Goal: Task Accomplishment & Management: Manage account settings

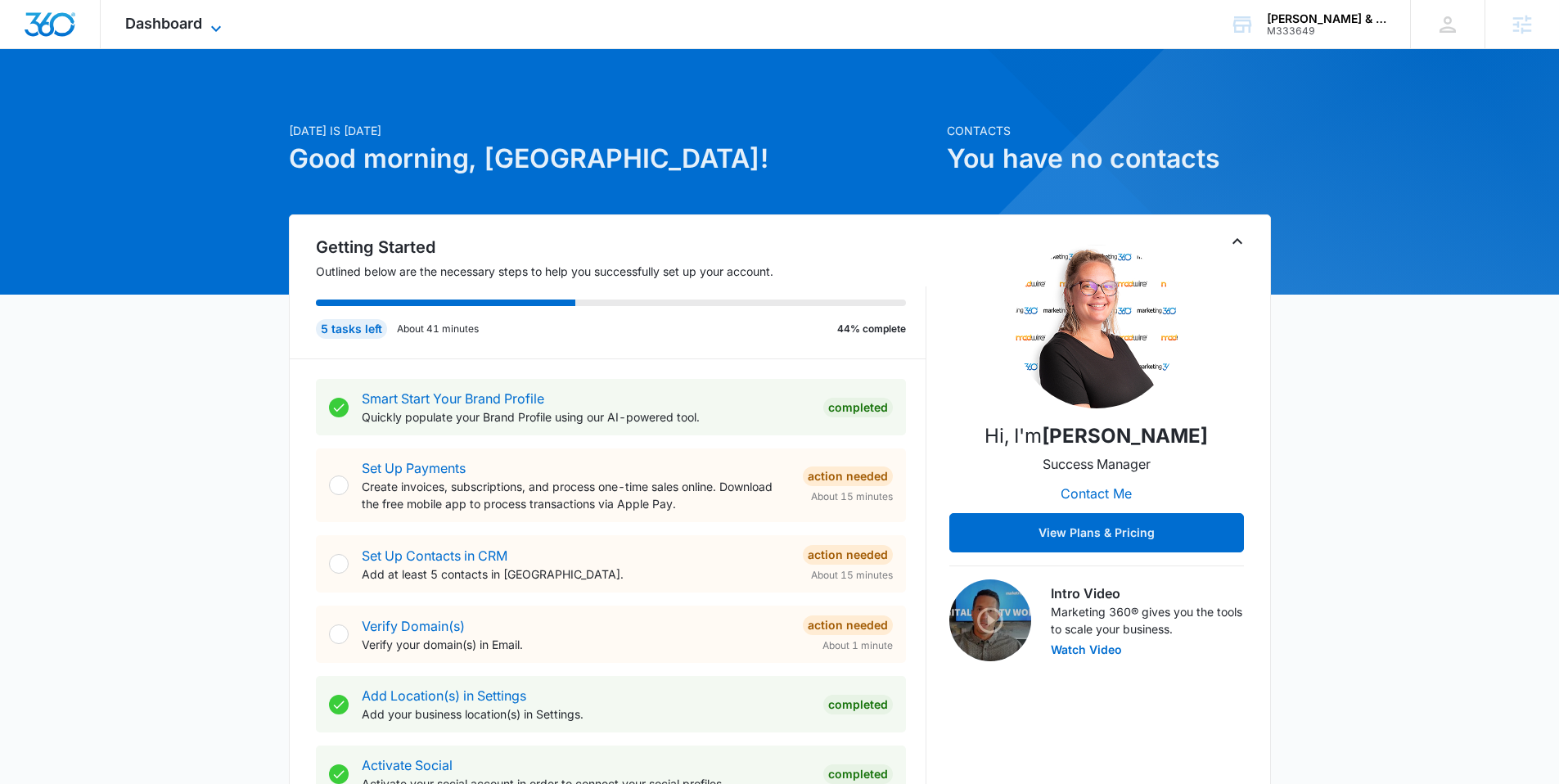
click at [207, 28] on icon at bounding box center [216, 28] width 19 height 19
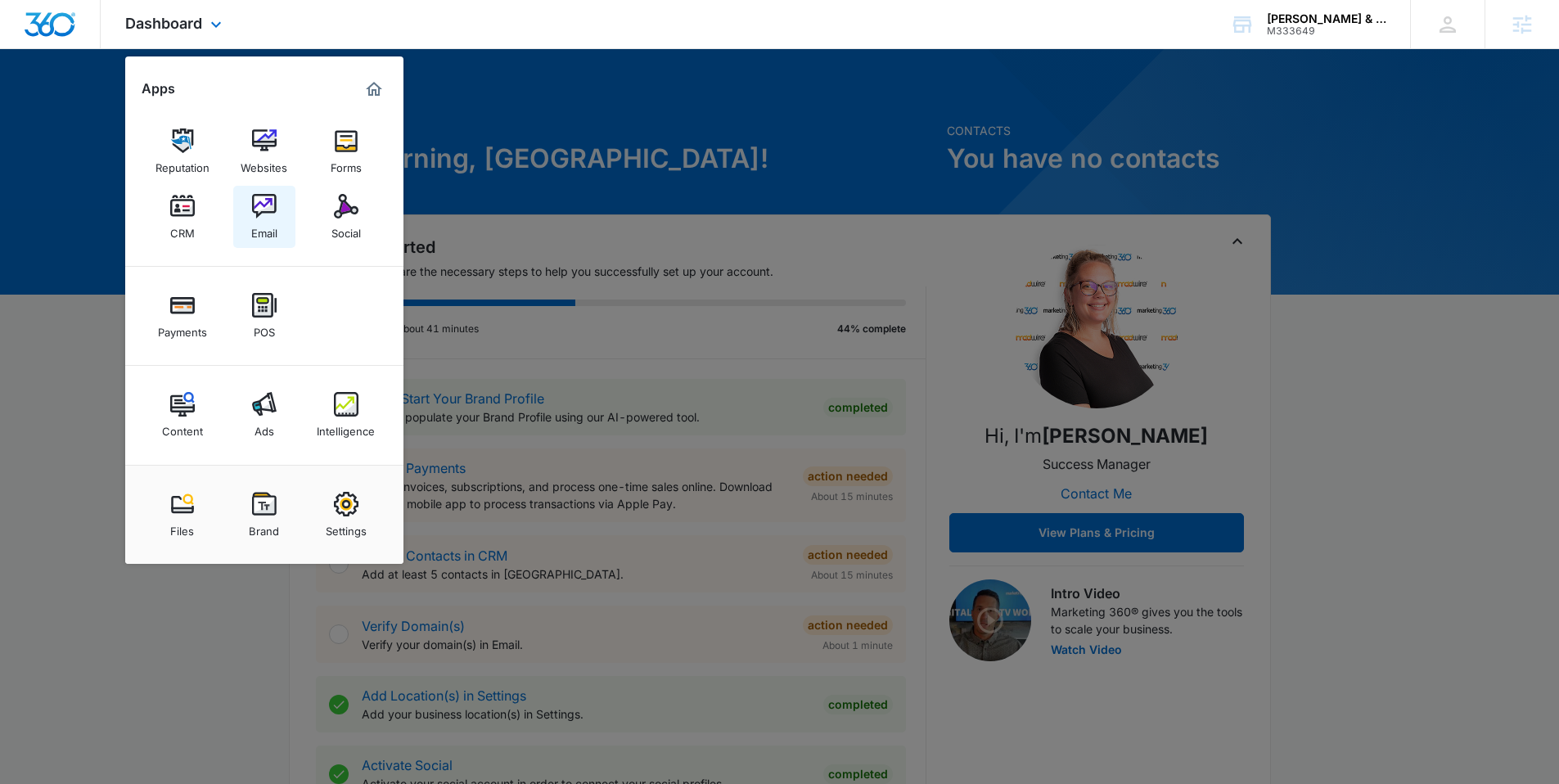
click at [276, 201] on link "Email" at bounding box center [264, 217] width 62 height 62
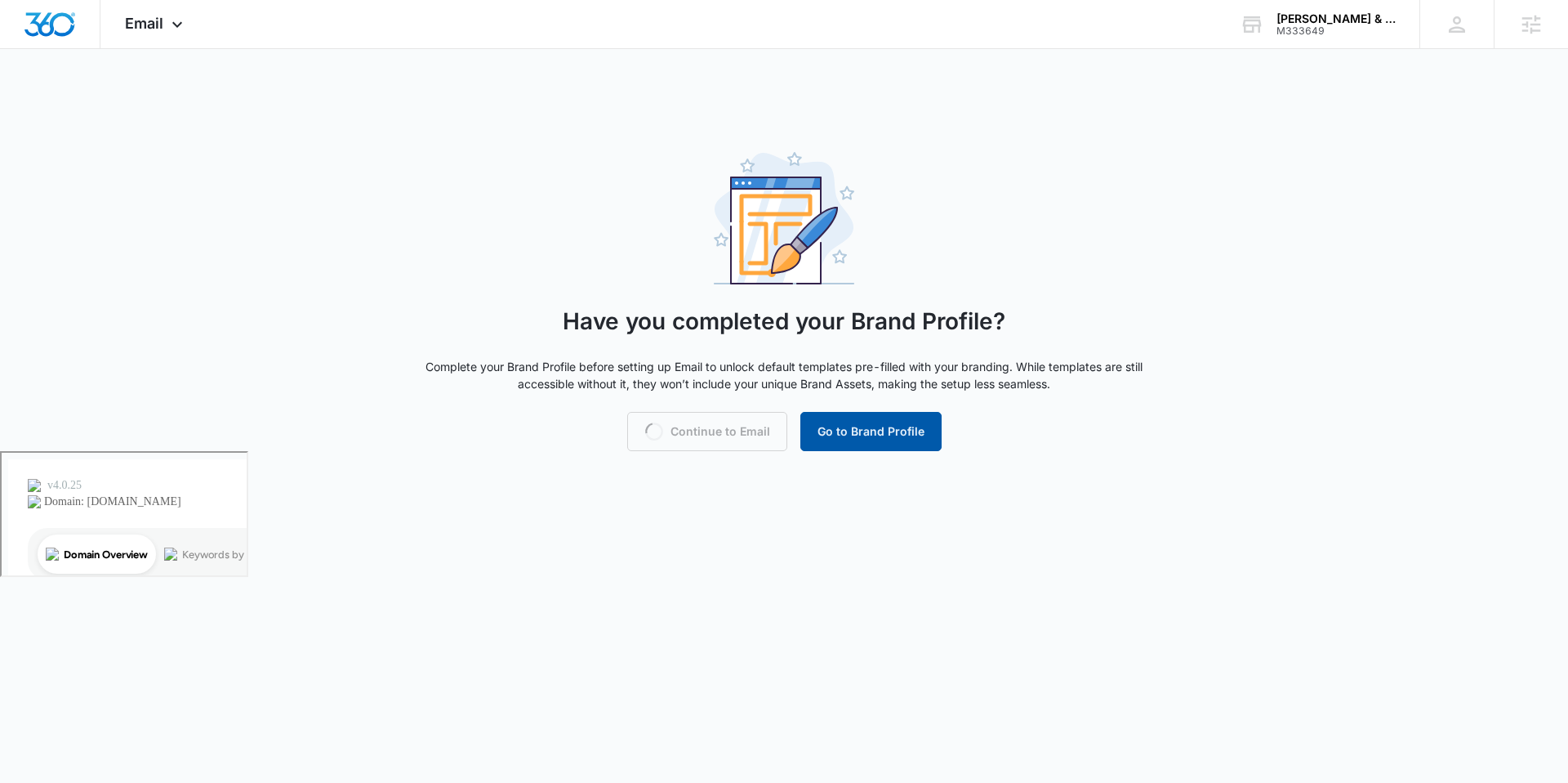
click at [855, 436] on button "Go to Brand Profile" at bounding box center [871, 431] width 141 height 39
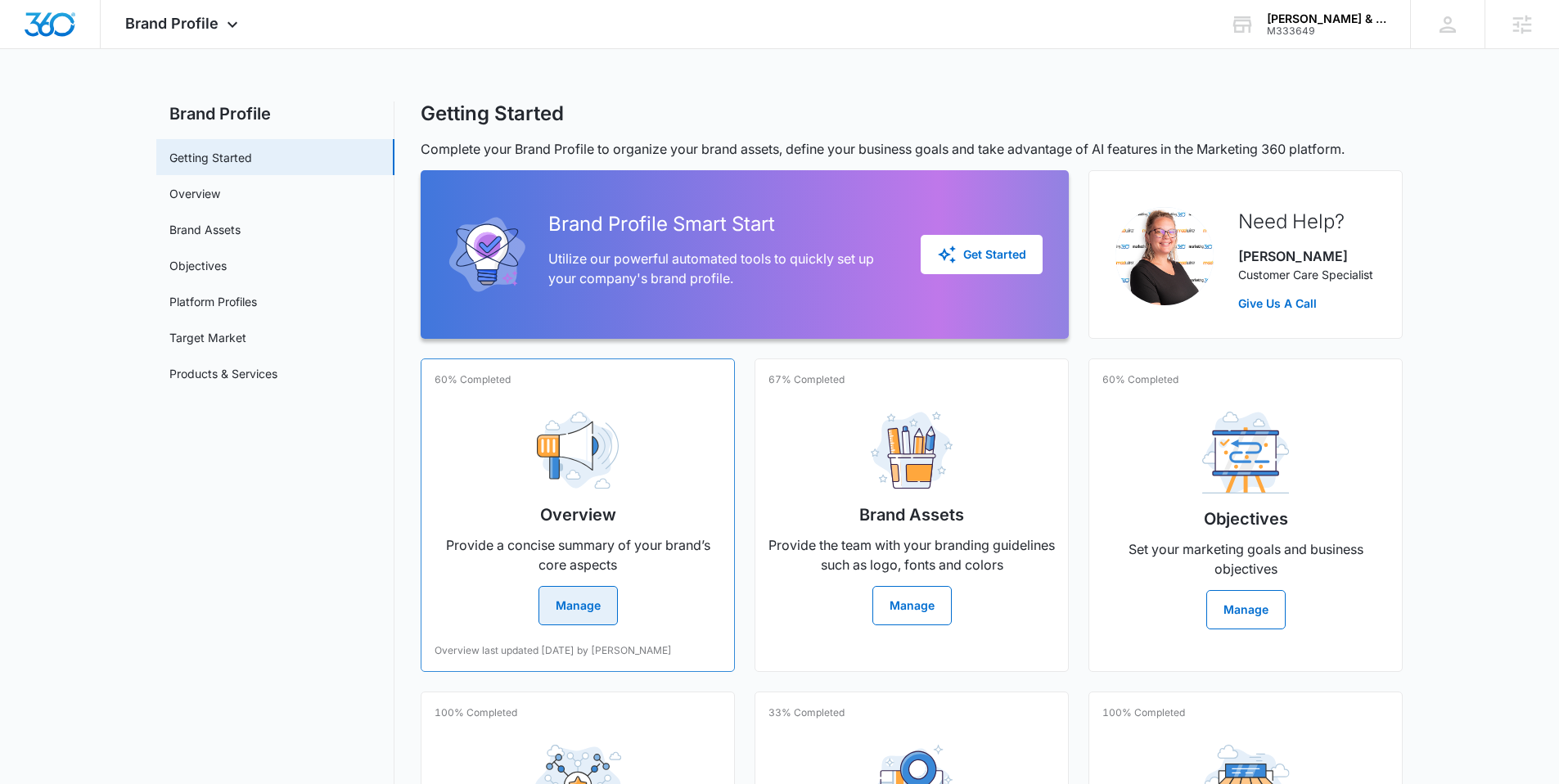
click at [585, 599] on button "Manage" at bounding box center [578, 605] width 79 height 39
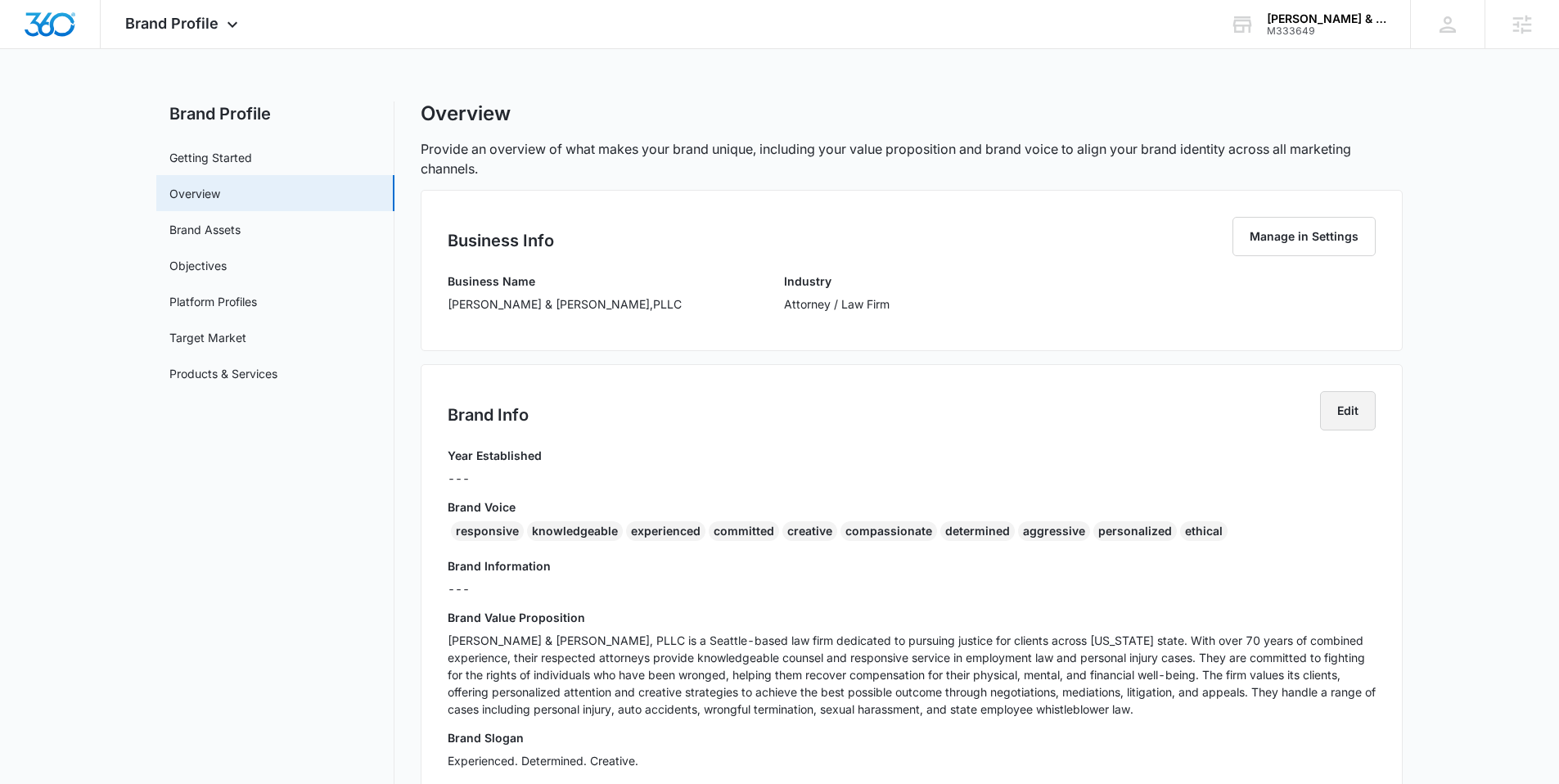
click at [1354, 412] on button "Edit" at bounding box center [1348, 410] width 56 height 39
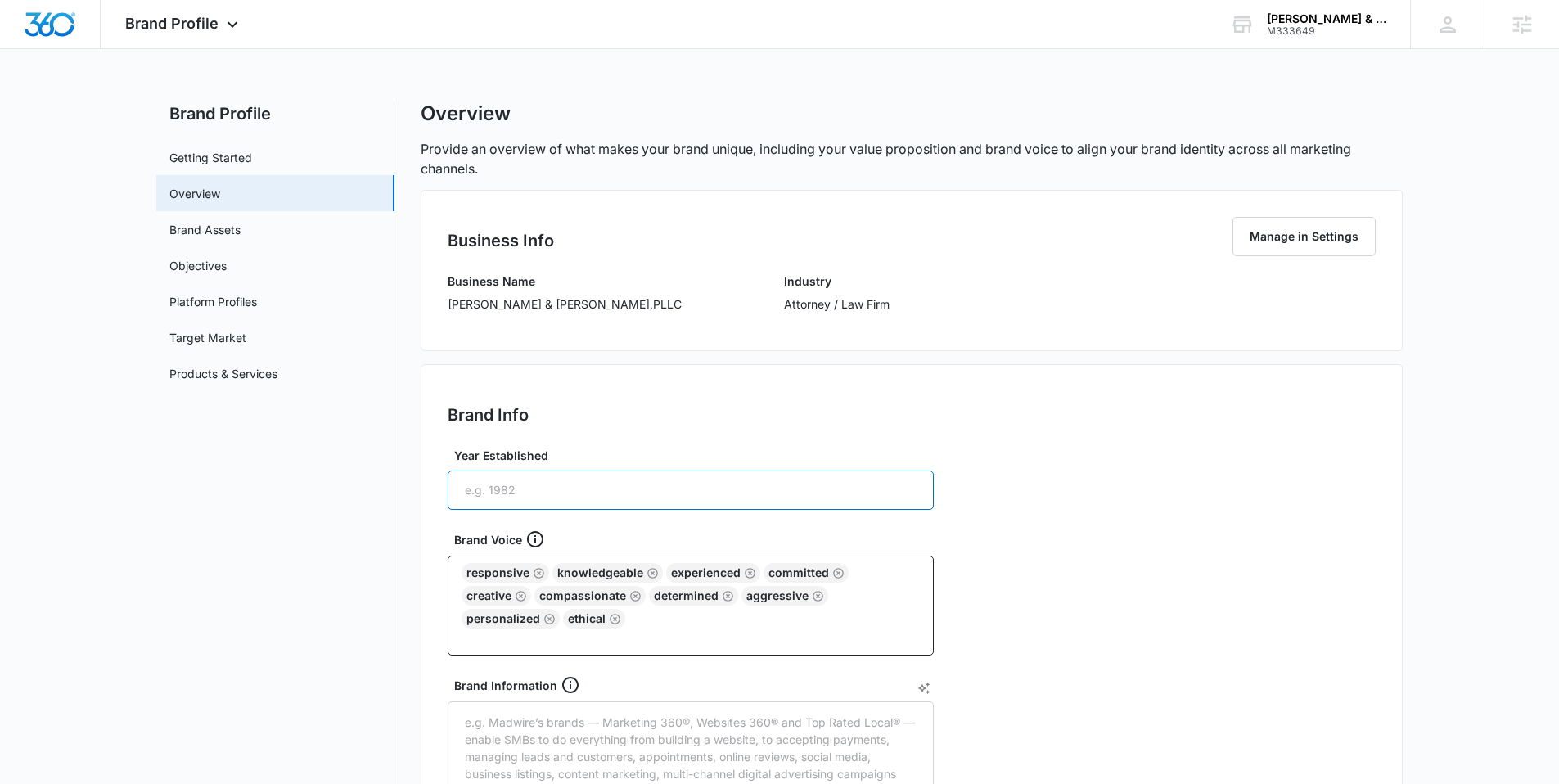
click at [504, 496] on input "Year Established" at bounding box center [690, 489] width 486 height 39
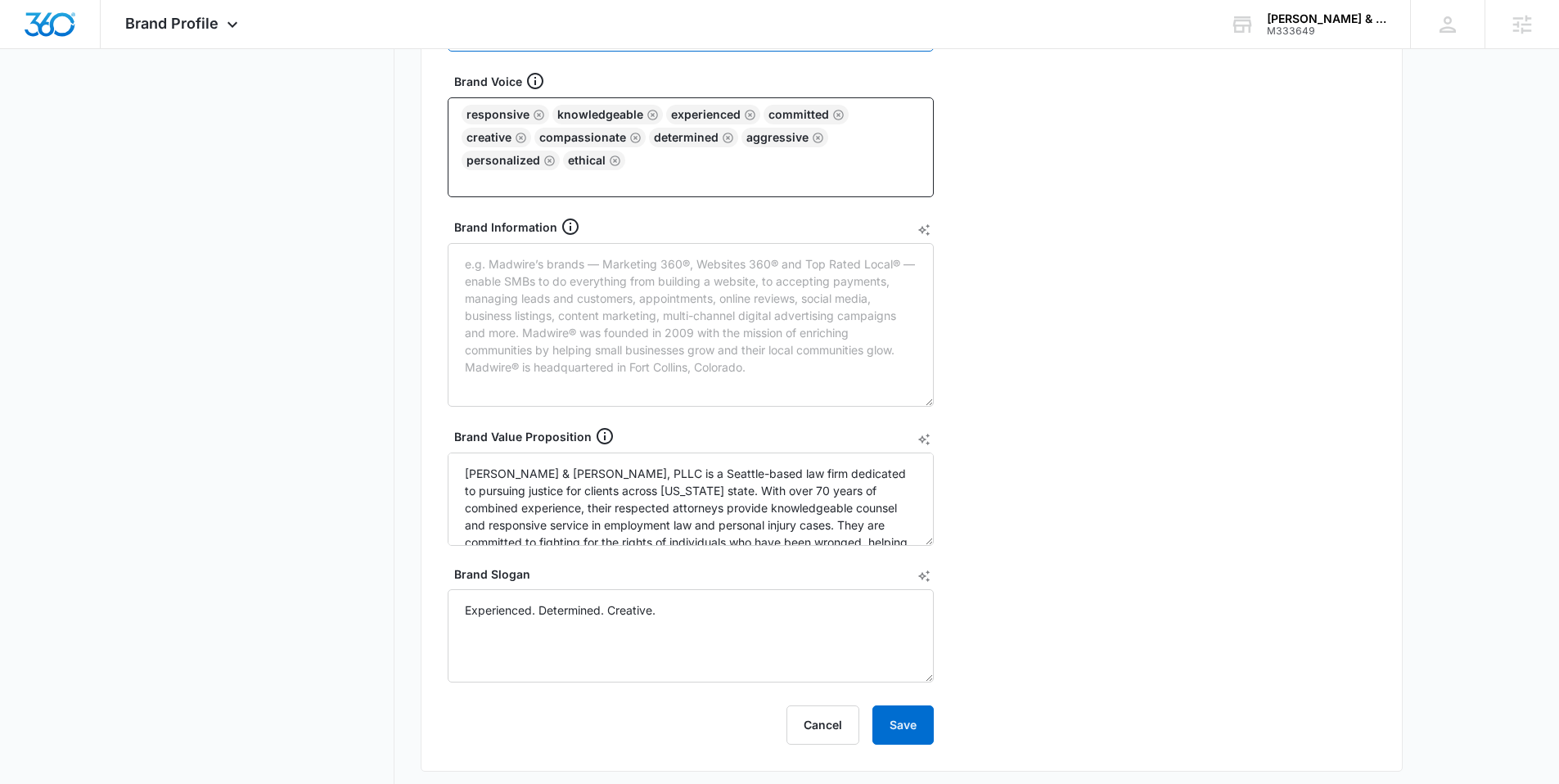
scroll to position [476, 0]
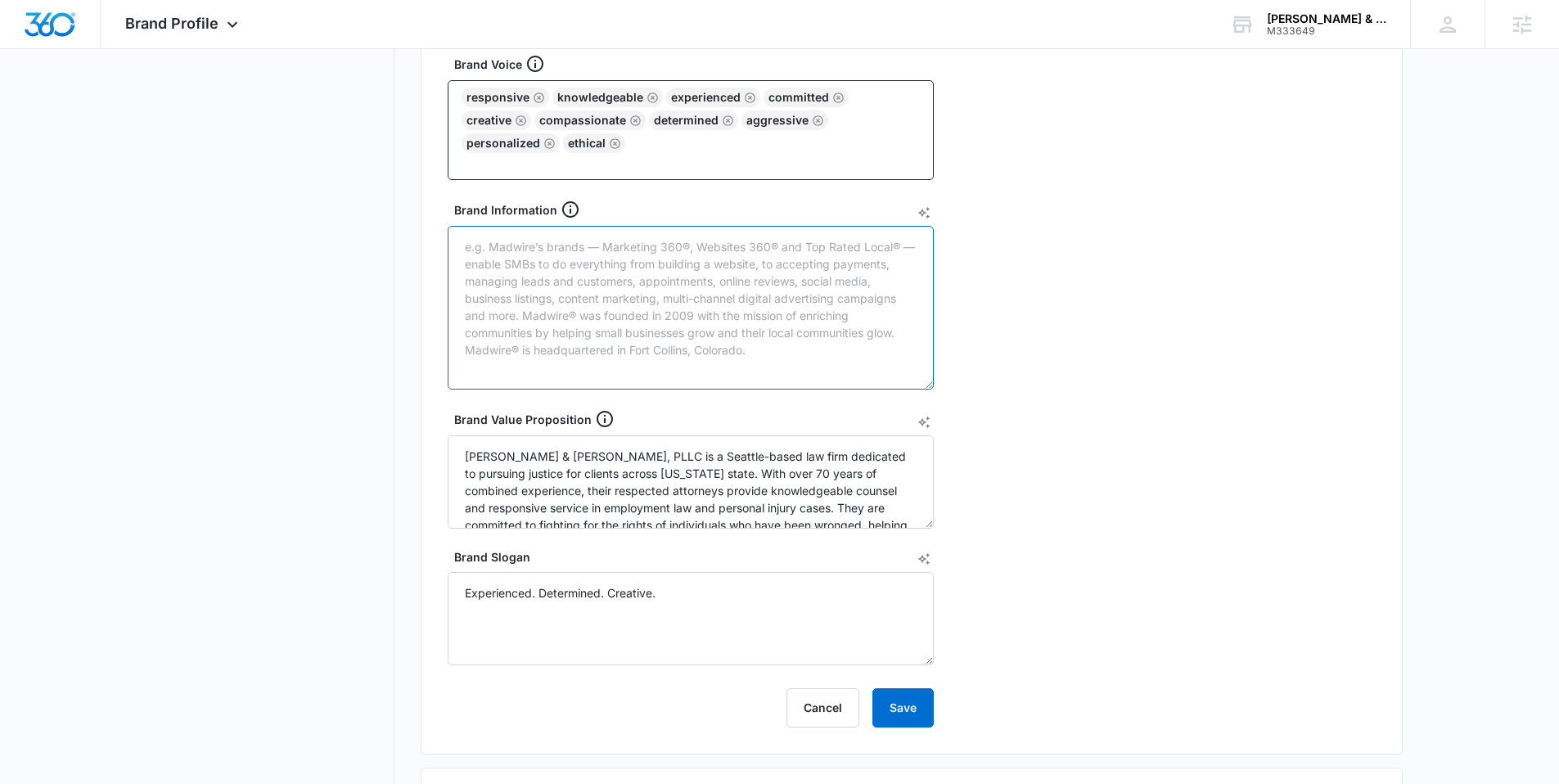
click at [581, 282] on textarea "Brand Information" at bounding box center [690, 308] width 486 height 163
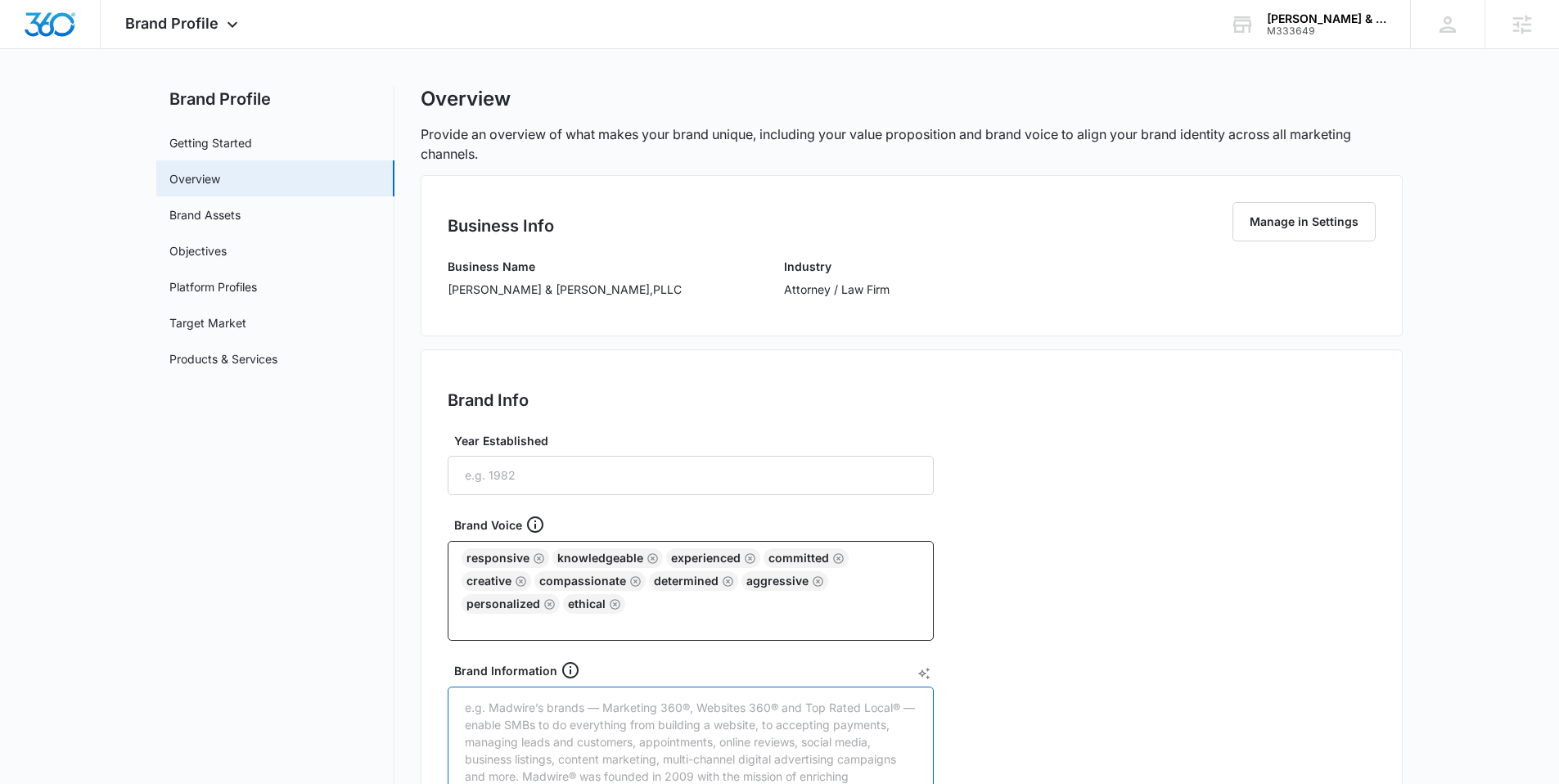
scroll to position [0, 0]
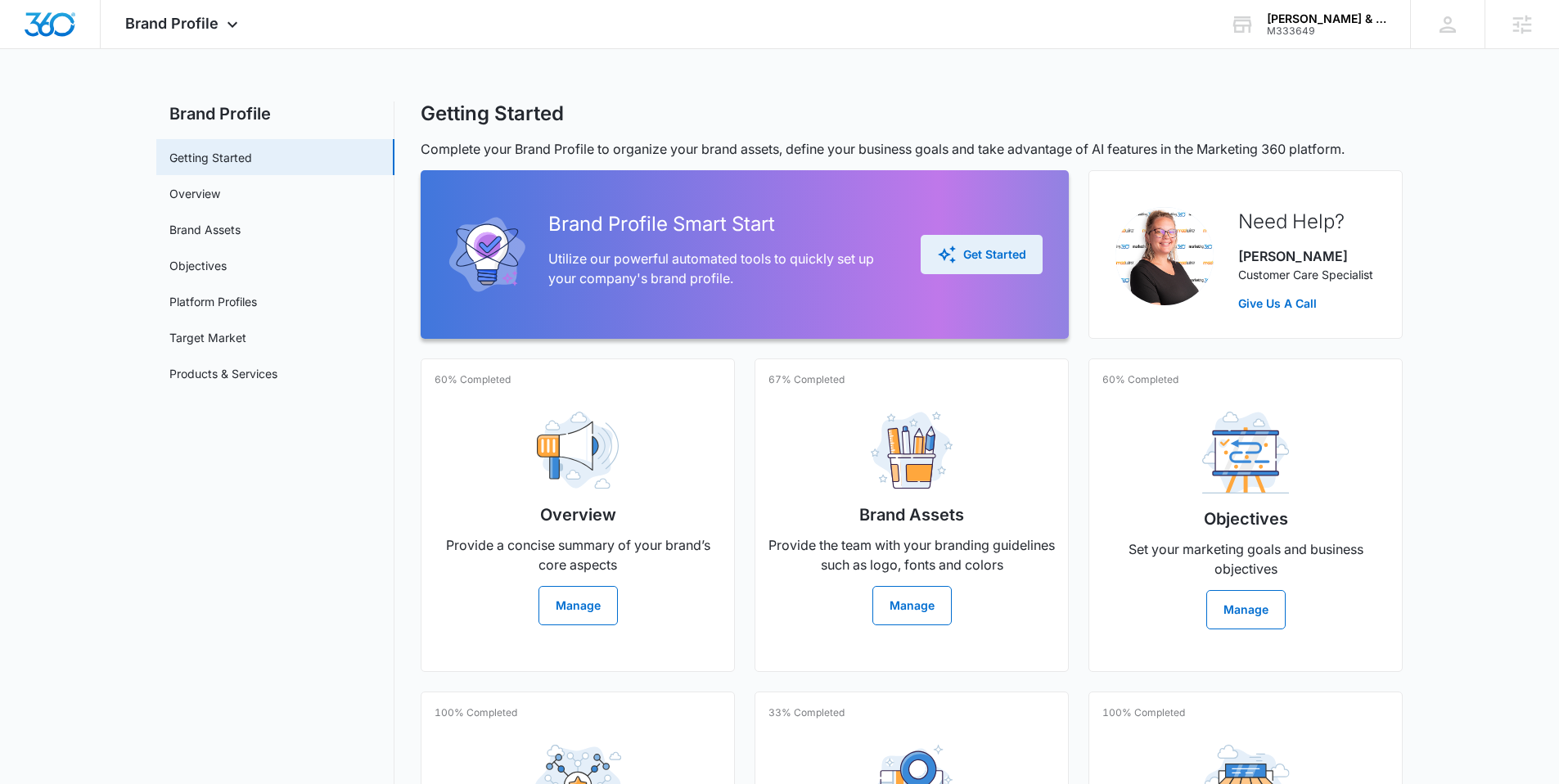
click at [1014, 245] on div "Get Started" at bounding box center [981, 253] width 89 height 19
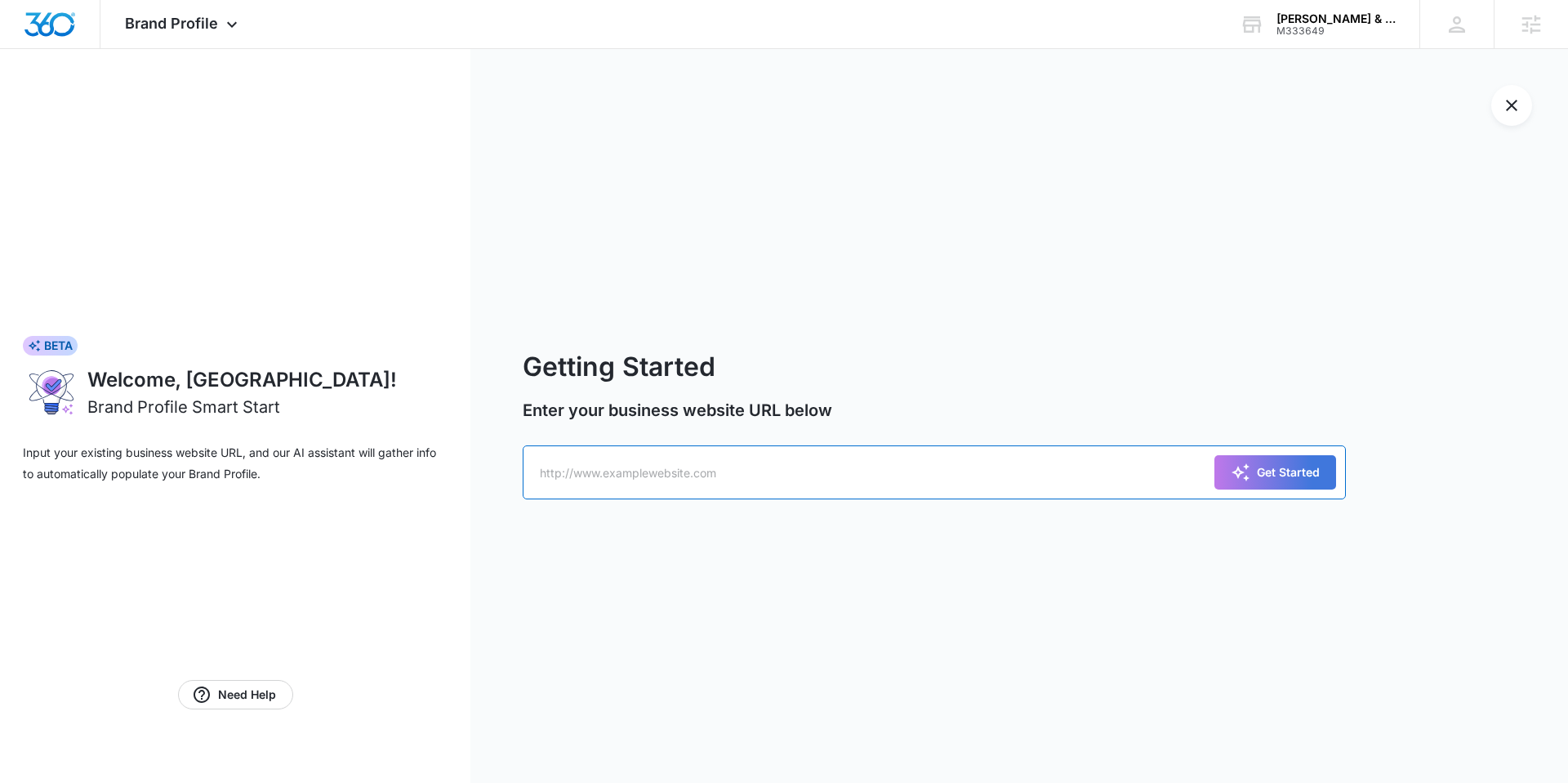
click at [613, 473] on input "text" at bounding box center [934, 472] width 823 height 54
paste input "[URL][DOMAIN_NAME]"
type input "[URL][DOMAIN_NAME]"
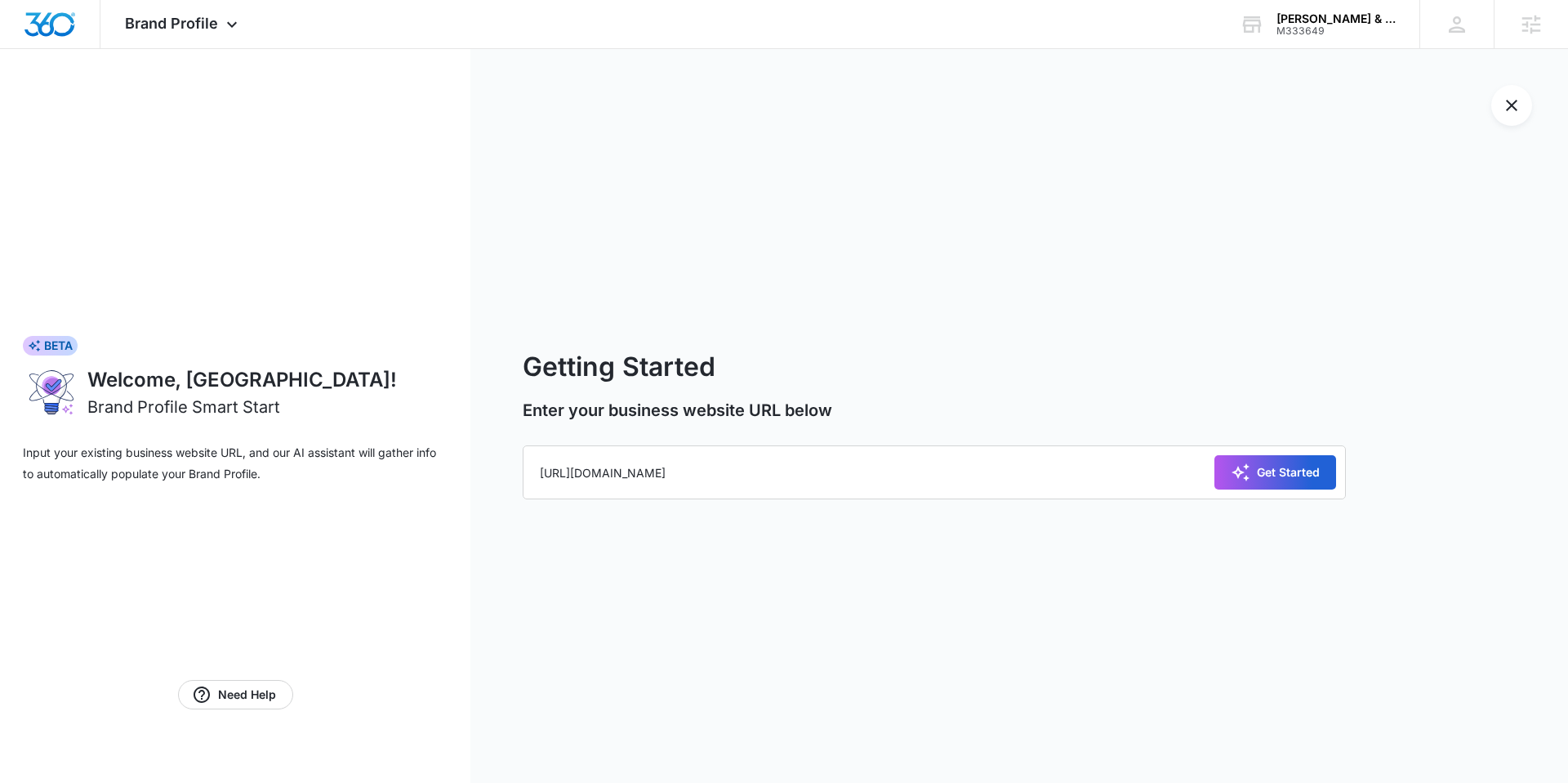
click at [1294, 472] on div "Get Started" at bounding box center [1275, 471] width 89 height 19
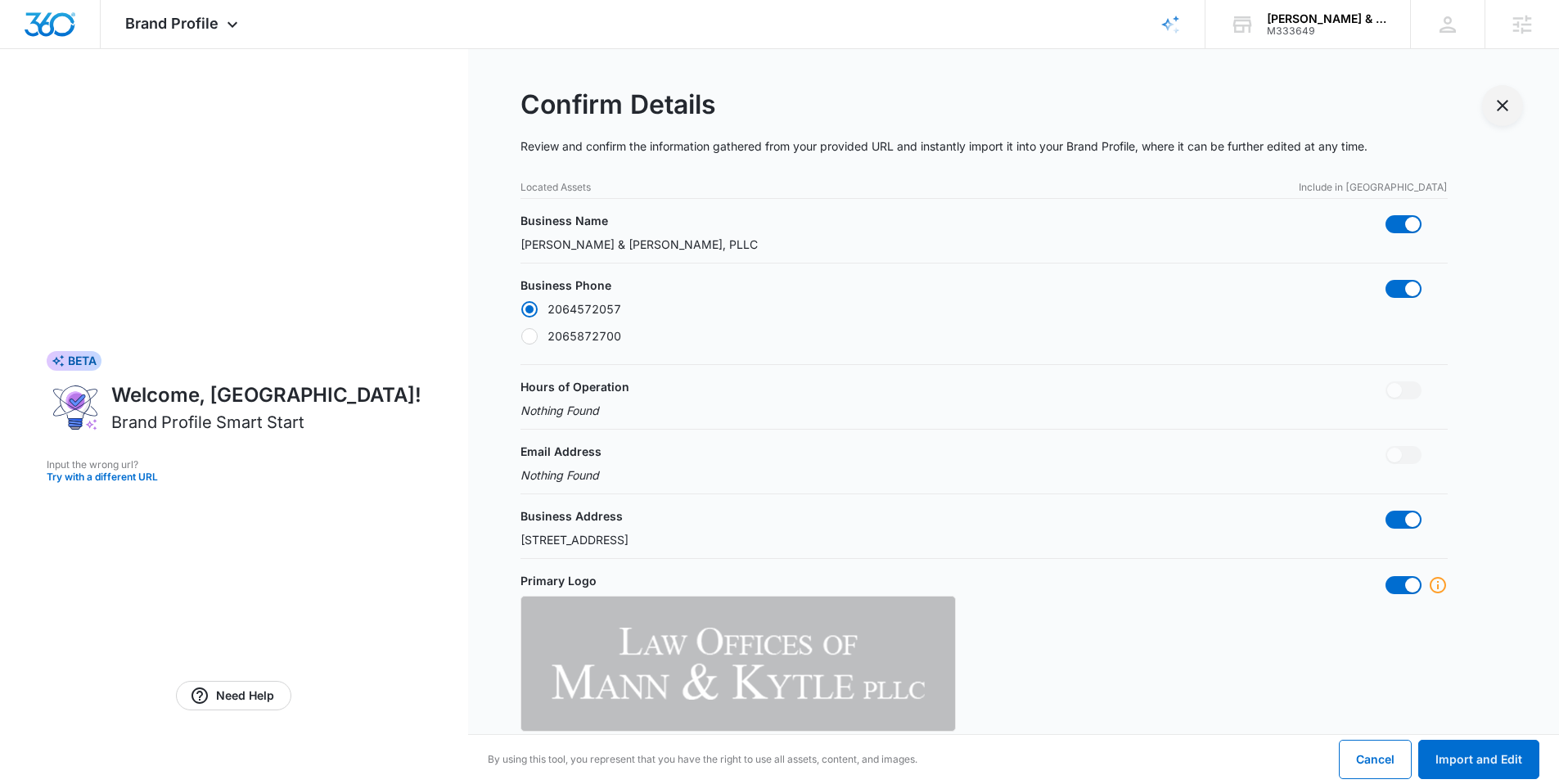
click at [1497, 97] on icon "Exit Smart Start Wizard" at bounding box center [1502, 105] width 19 height 19
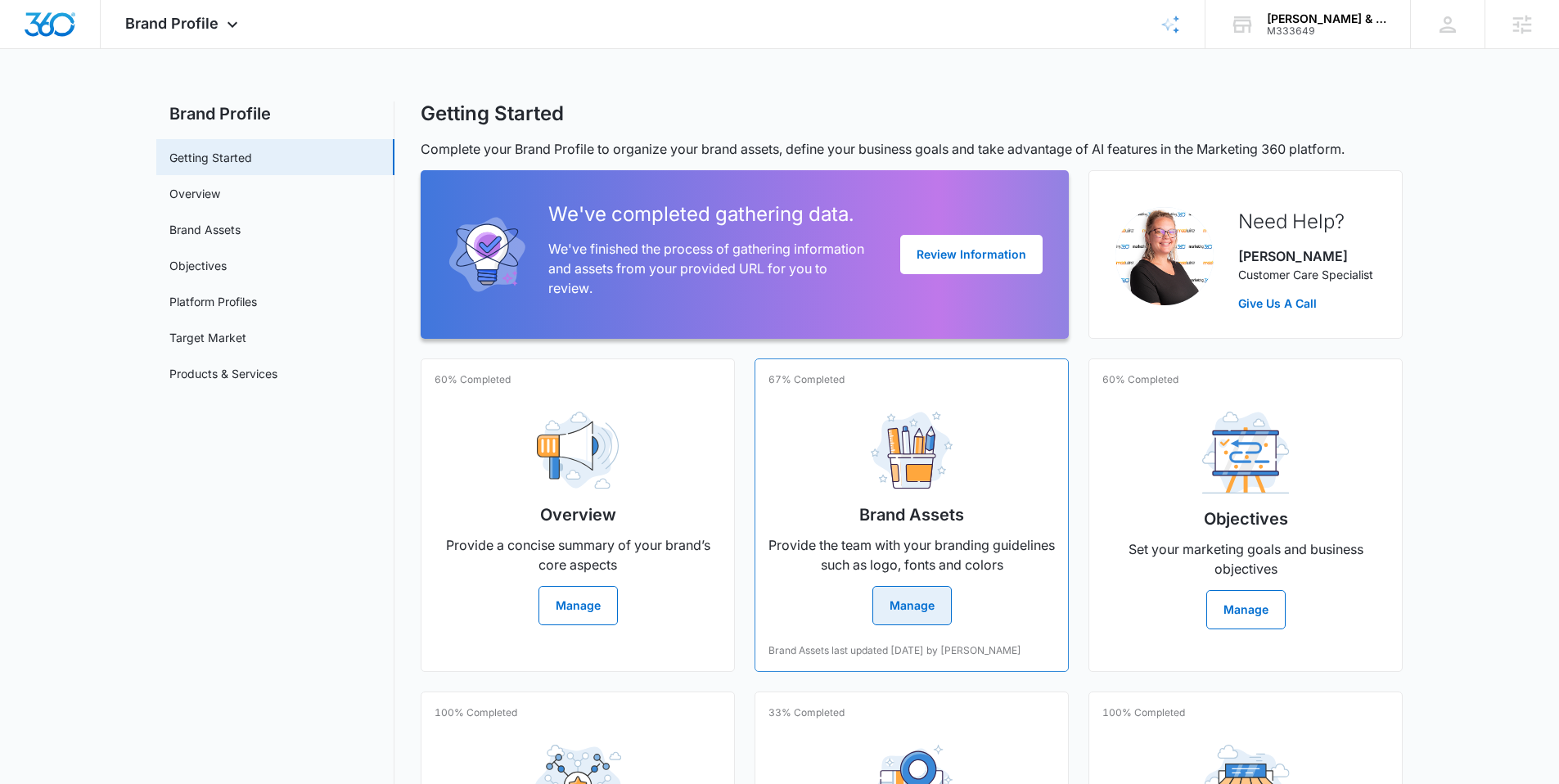
click at [906, 605] on button "Manage" at bounding box center [912, 605] width 79 height 39
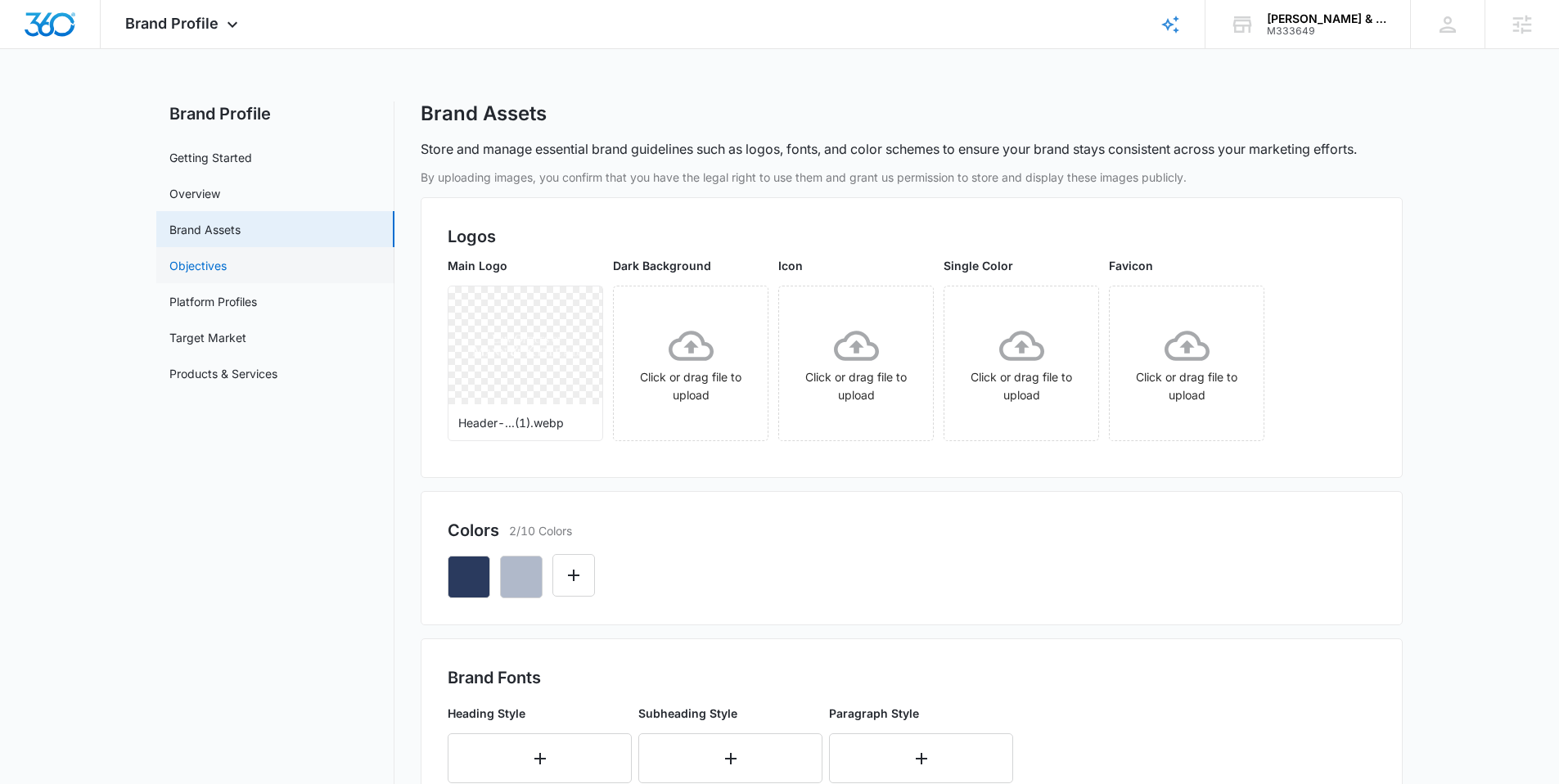
click at [227, 271] on link "Objectives" at bounding box center [197, 265] width 57 height 17
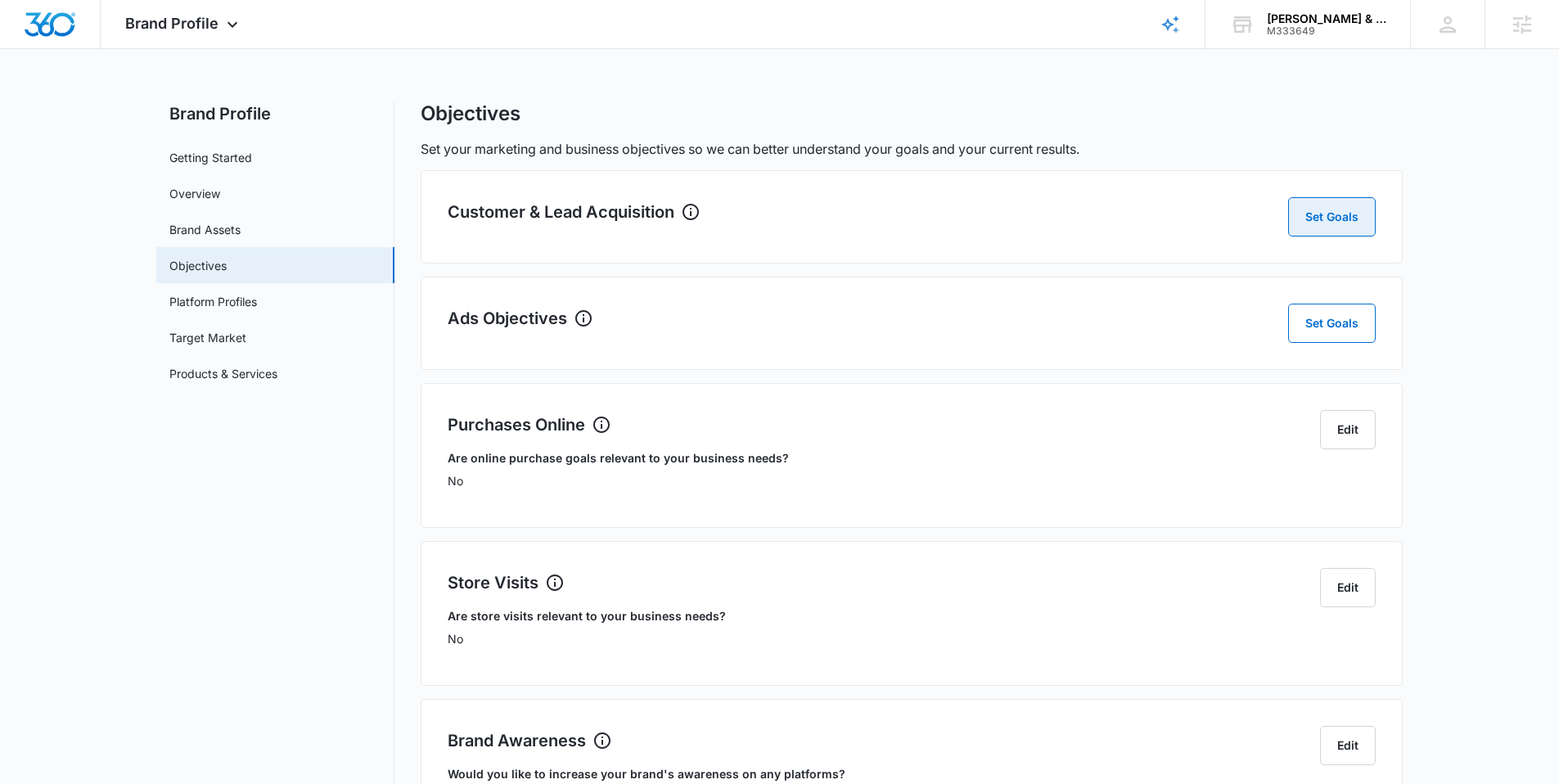
click at [1321, 215] on button "Set Goals" at bounding box center [1331, 217] width 87 height 39
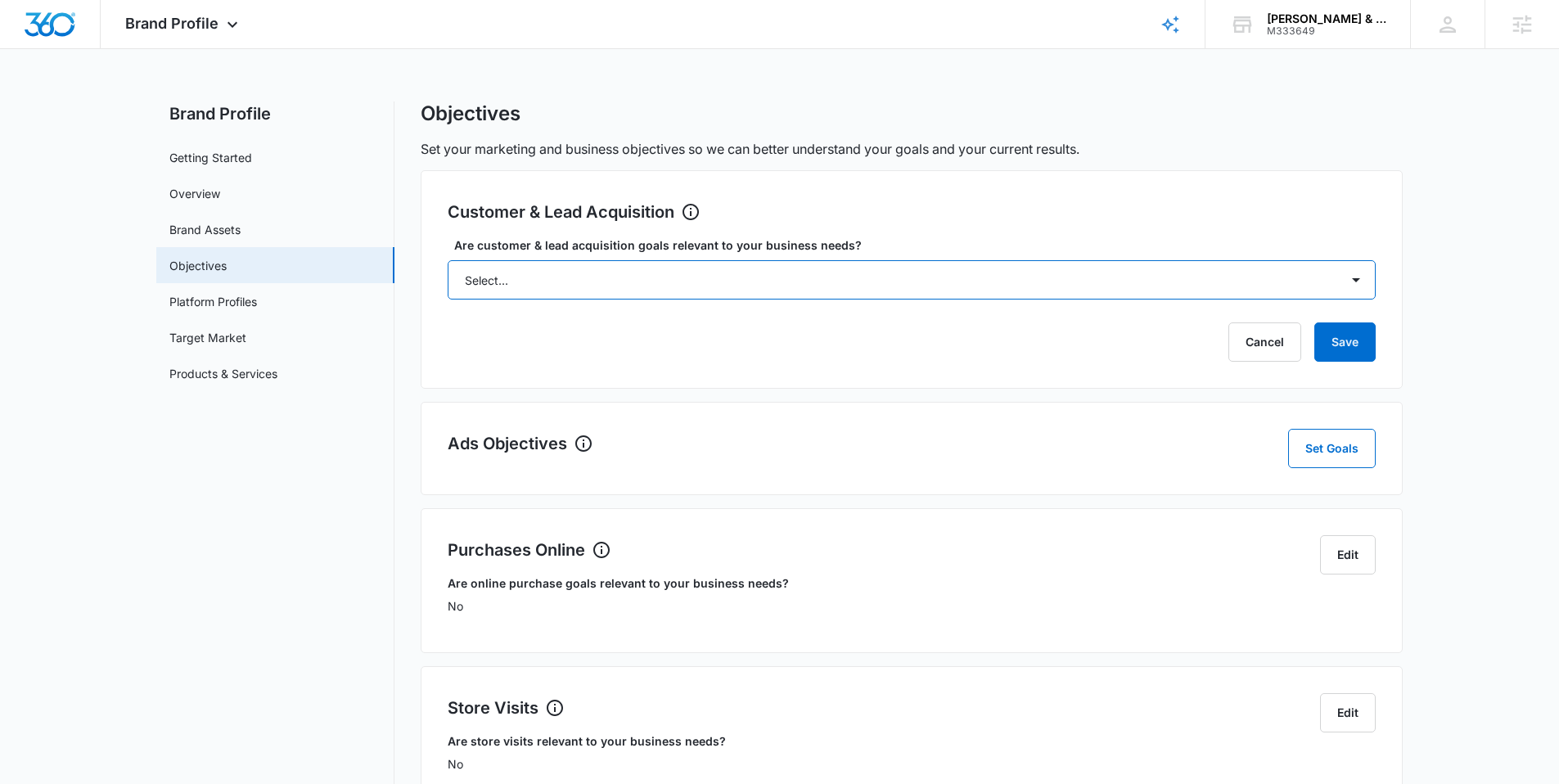
click at [899, 282] on select "Select... Yes No Yes, but don't currently have the data" at bounding box center [912, 279] width 928 height 39
select select "yes"
click at [448, 260] on select "Select... Yes No Yes, but don't currently have the data" at bounding box center [912, 279] width 928 height 39
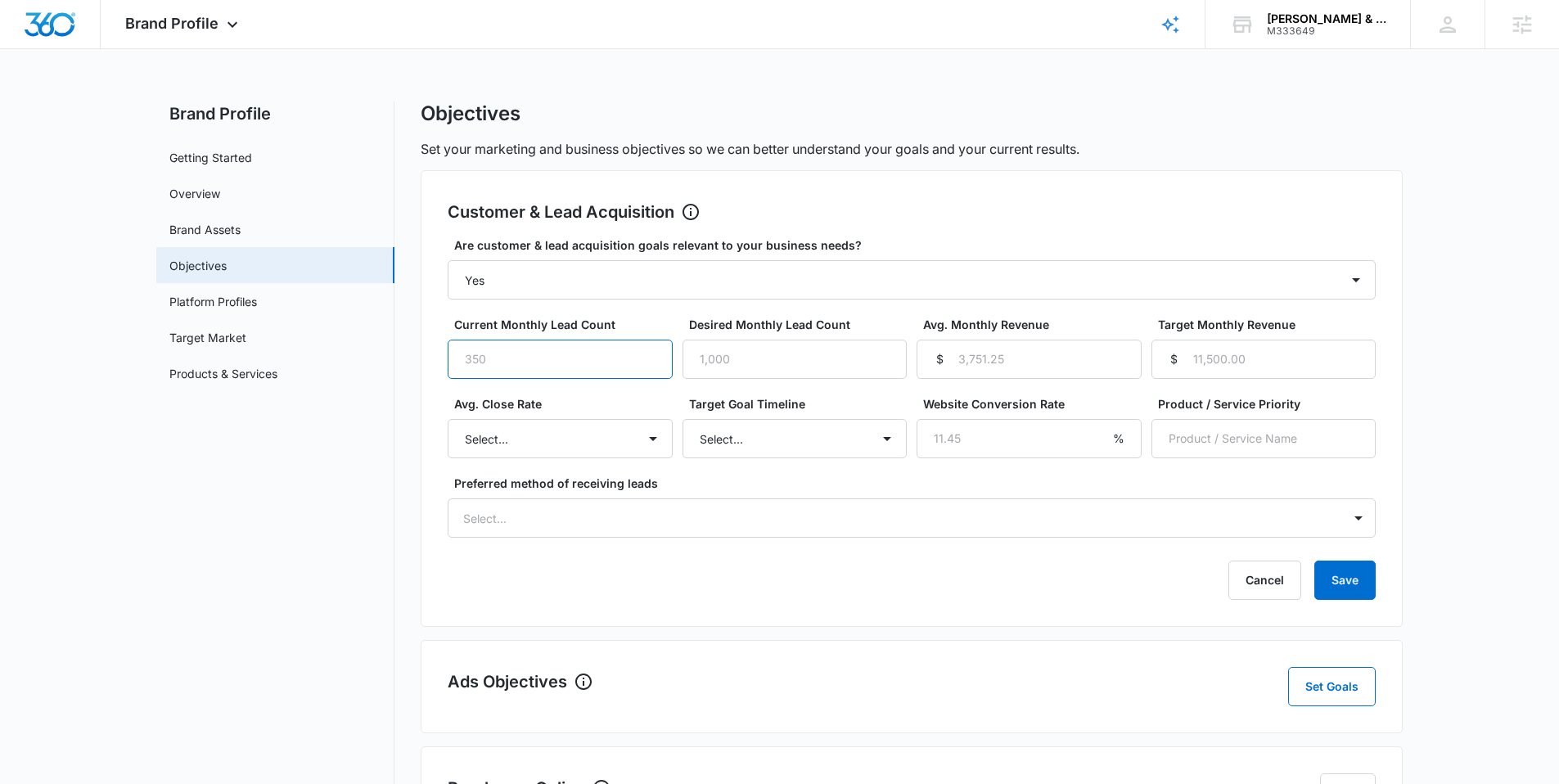
click at [533, 358] on input "Current Monthly Lead Count" at bounding box center [560, 359] width 225 height 39
